Goal: Task Accomplishment & Management: Complete application form

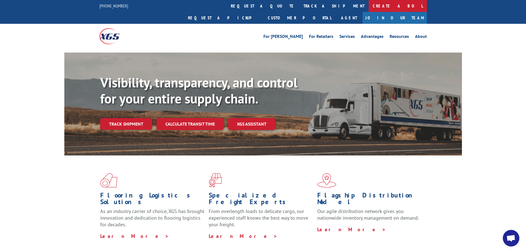
click at [369, 5] on link "Create a BOL" at bounding box center [398, 6] width 58 height 12
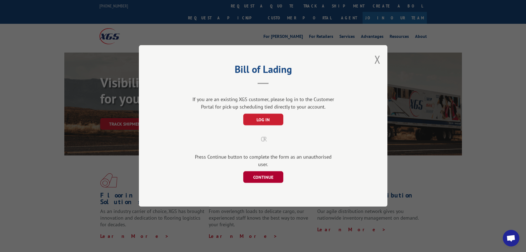
click at [255, 173] on button "CONTINUE" at bounding box center [263, 177] width 40 height 12
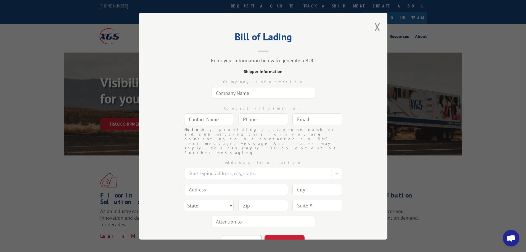
click at [236, 95] on input "text" at bounding box center [263, 93] width 104 height 12
click at [210, 120] on input "text" at bounding box center [209, 119] width 50 height 12
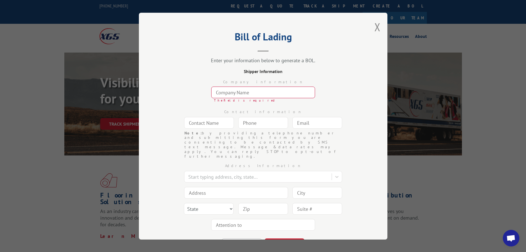
click at [226, 91] on input "text" at bounding box center [263, 93] width 104 height 12
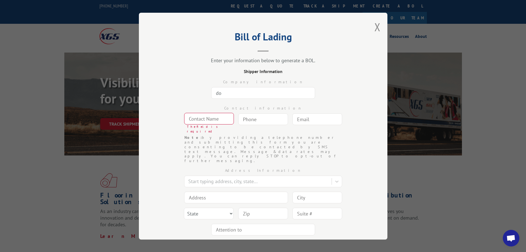
type input "d"
type input "[PERSON_NAME]"
type input "d"
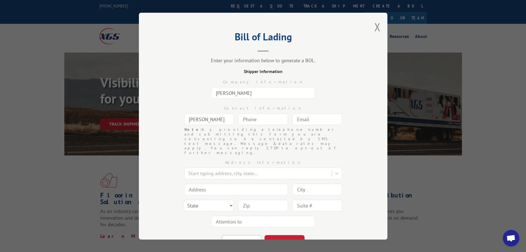
type input "[PERSON_NAME]"
type input "[PHONE_NUMBER]"
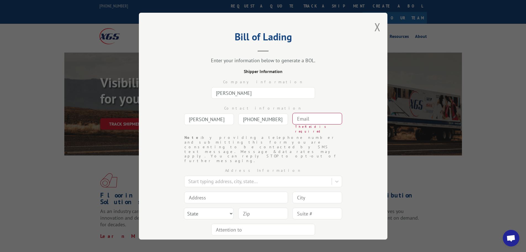
click at [307, 122] on input "text" at bounding box center [318, 119] width 50 height 12
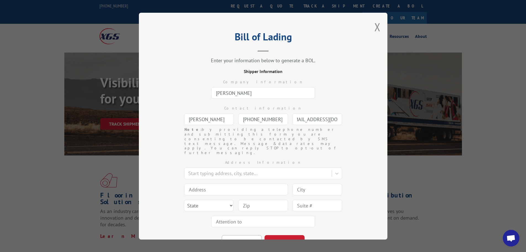
scroll to position [0, 11]
type input "[EMAIL_ADDRESS][DOMAIN_NAME]"
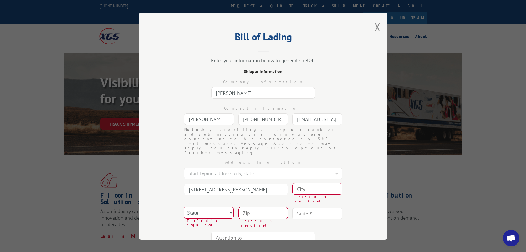
type input "[STREET_ADDRESS][PERSON_NAME]"
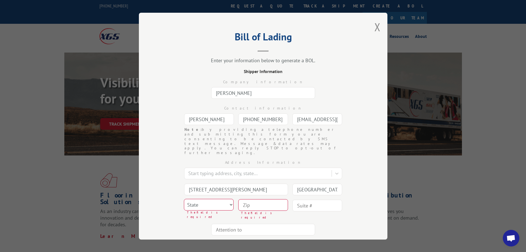
type input "[GEOGRAPHIC_DATA]"
click at [221, 198] on select "State [US_STATE] [US_STATE] [US_STATE] [US_STATE] [US_STATE] [US_STATE] [US_STA…" at bounding box center [209, 204] width 50 height 12
select select "ME"
click at [184, 198] on select "State [US_STATE] [US_STATE] [US_STATE] [US_STATE] [US_STATE] [US_STATE] [US_STA…" at bounding box center [209, 204] width 50 height 12
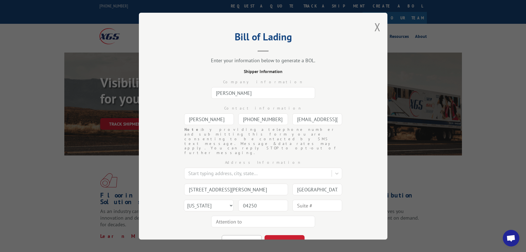
type input "04250"
type input "[PERSON_NAME]"
click at [276, 235] on button "CONTINUE" at bounding box center [285, 241] width 40 height 12
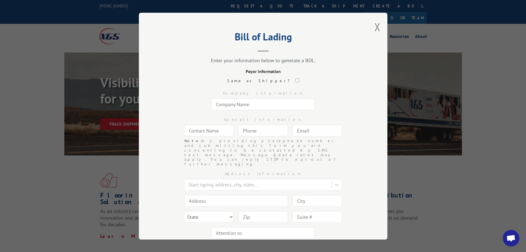
click at [240, 107] on input "text" at bounding box center [263, 104] width 104 height 12
drag, startPoint x: 199, startPoint y: 132, endPoint x: 205, endPoint y: 133, distance: 5.9
click at [199, 132] on input "text" at bounding box center [209, 131] width 50 height 12
drag, startPoint x: 278, startPoint y: 100, endPoint x: 194, endPoint y: 106, distance: 84.5
click at [194, 106] on div "Company information CONTROLLED PRODUCTS" at bounding box center [263, 99] width 193 height 26
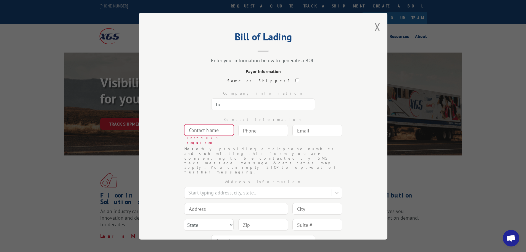
type input "t"
type input "TURF FACTORY DIRECT"
click at [211, 129] on input "text" at bounding box center [209, 130] width 50 height 12
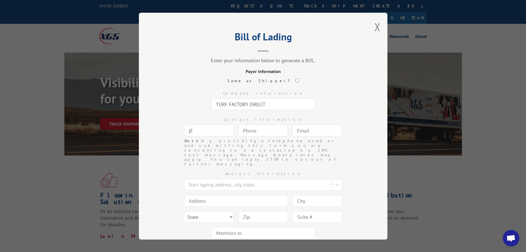
type input "j"
type input "[PERSON_NAME]"
type input "[PHONE_NUMBER]"
type input "[PERSON_NAME][EMAIL_ADDRESS][PERSON_NAME][DOMAIN_NAME]"
click at [227, 195] on input at bounding box center [236, 201] width 104 height 12
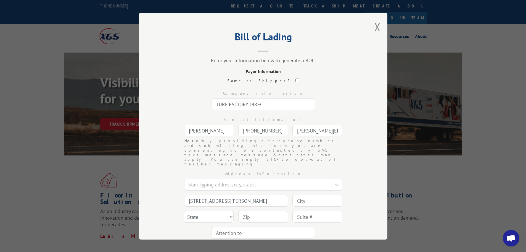
type input "[STREET_ADDRESS][PERSON_NAME]"
type input "[PERSON_NAME]"
select select "GA"
type input "30721"
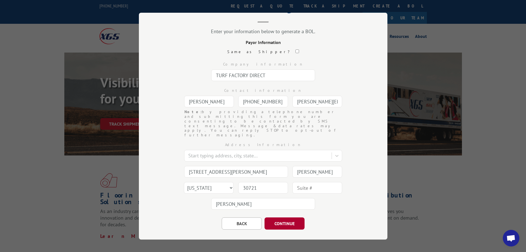
type input "[PERSON_NAME]"
click at [291, 217] on button "CONTINUE" at bounding box center [285, 223] width 40 height 12
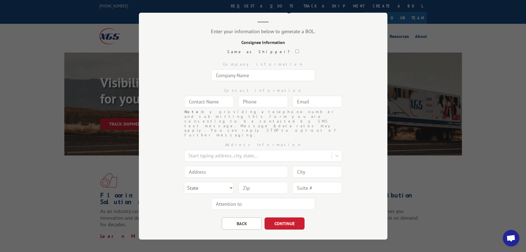
click at [224, 75] on input "text" at bounding box center [263, 75] width 104 height 12
type input "TURF FACTORY DIRECT"
click at [193, 103] on input "text" at bounding box center [209, 102] width 50 height 12
type input "[PERSON_NAME]"
type input "[PHONE_NUMBER]"
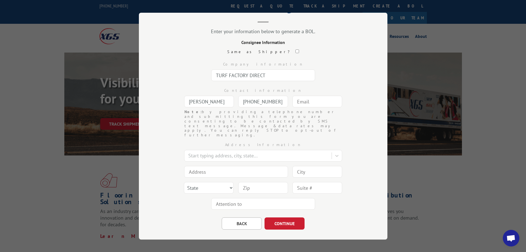
scroll to position [2, 0]
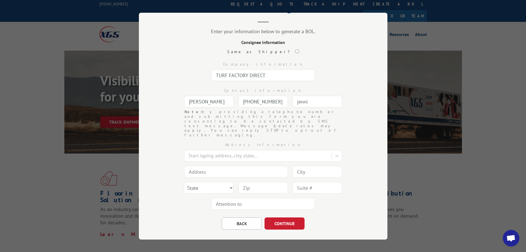
type input "[PERSON_NAME][EMAIL_ADDRESS][PERSON_NAME][DOMAIN_NAME]"
click at [198, 166] on input at bounding box center [236, 172] width 104 height 12
type input "[STREET_ADDRESS][PERSON_NAME]"
